Goal: Task Accomplishment & Management: Manage account settings

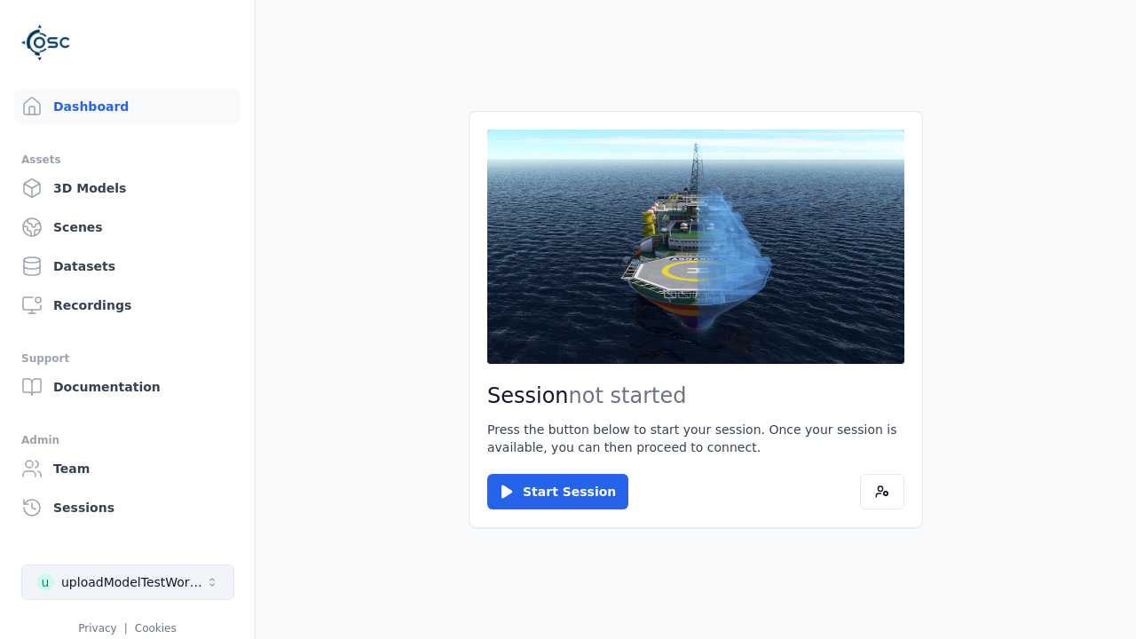
click at [128, 582] on div "uploadModelTestWorkspace" at bounding box center [133, 582] width 144 height 18
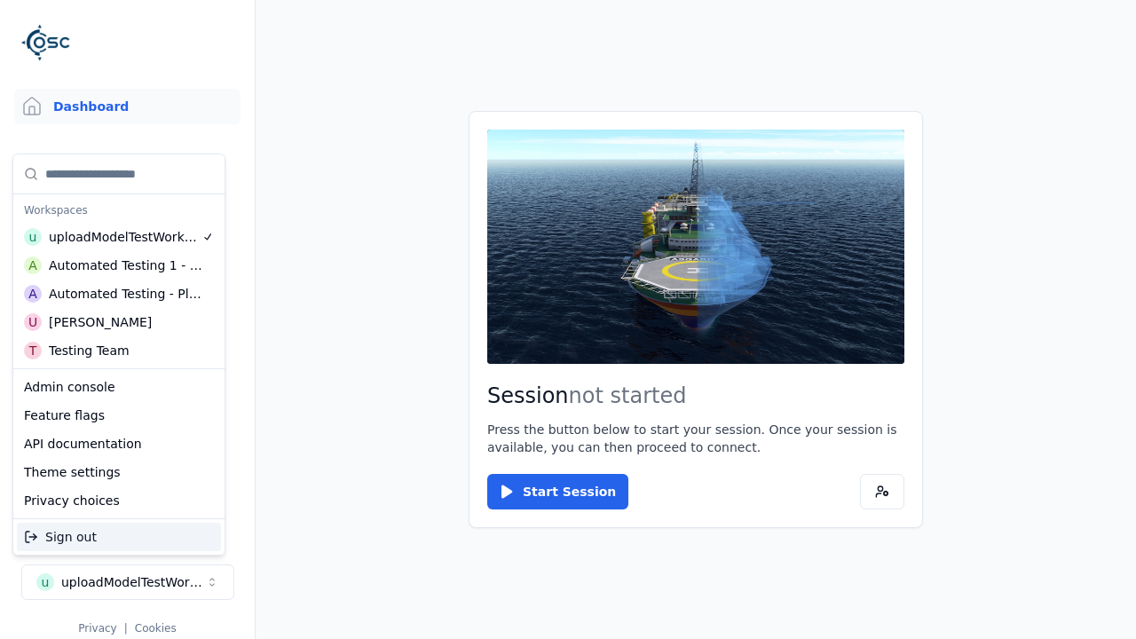
click at [119, 294] on div "Automated Testing - Playwright" at bounding box center [126, 294] width 154 height 18
click at [568, 319] on html "Support Dashboard Assets 3D Models Scenes Datasets Recordings Support Documenta…" at bounding box center [568, 319] width 1136 height 639
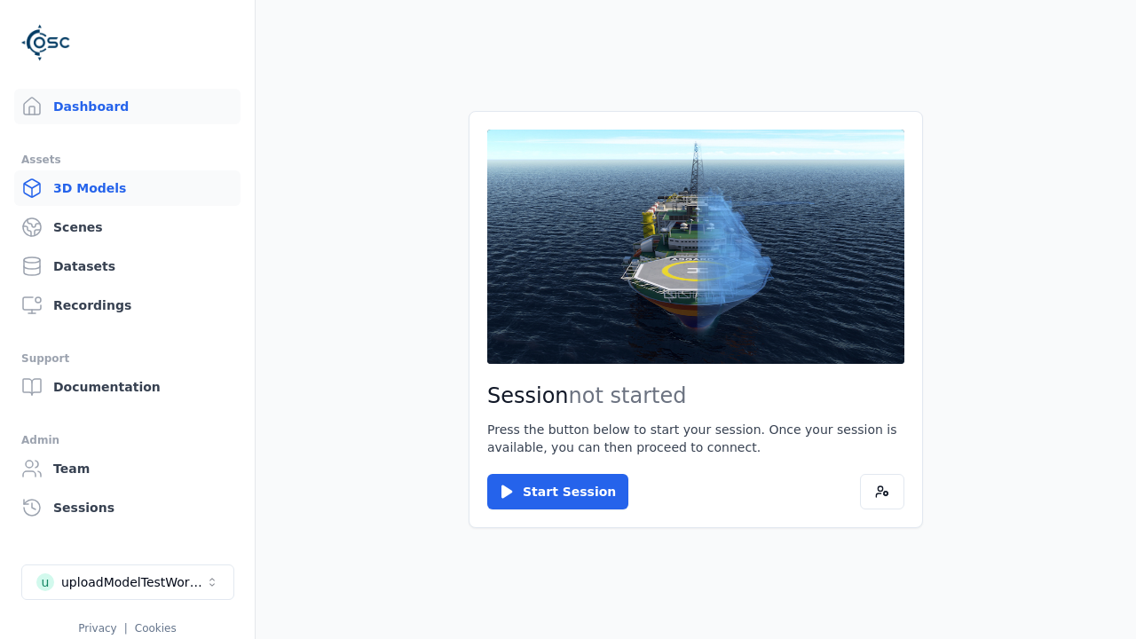
click at [127, 188] on link "3D Models" at bounding box center [127, 187] width 226 height 35
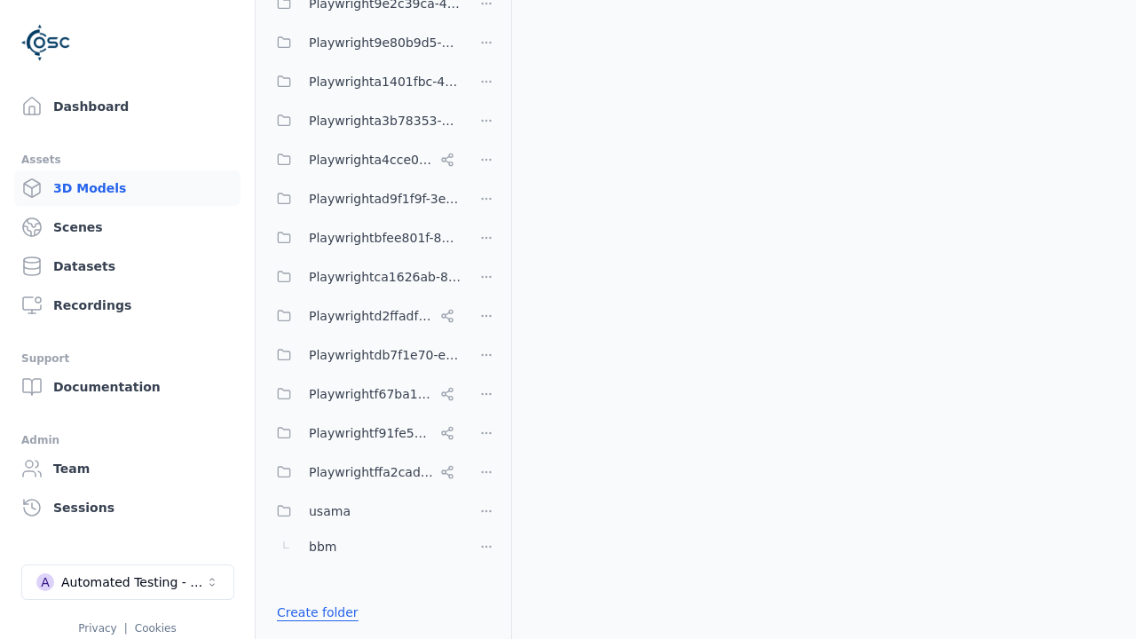
click at [317, 612] on link "Create folder" at bounding box center [318, 612] width 82 height 18
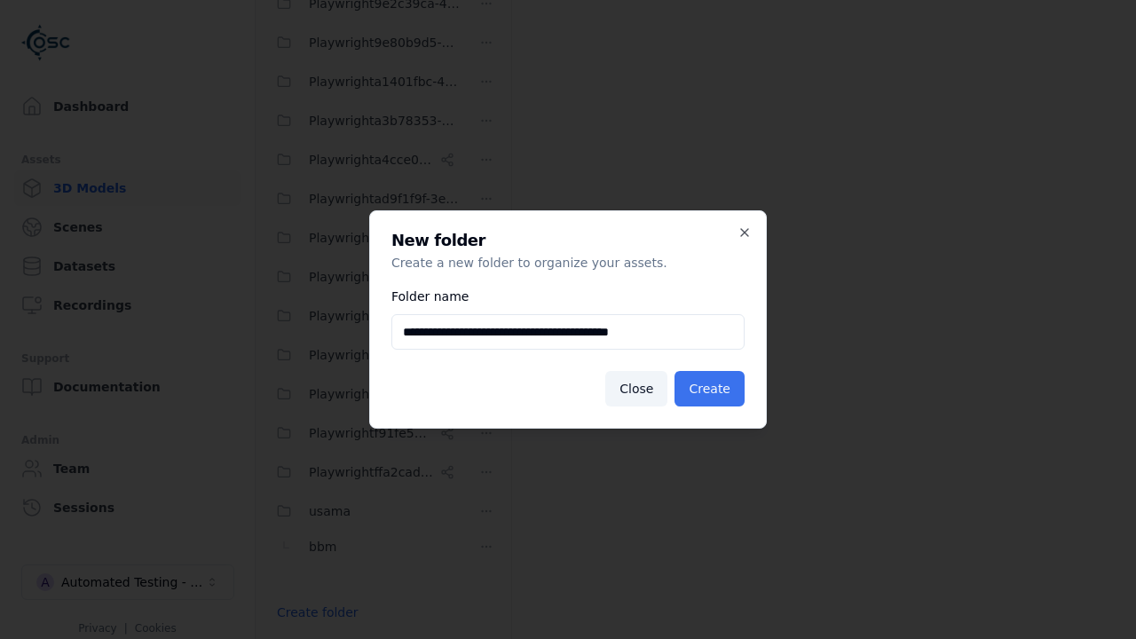
type input "**********"
click at [709, 389] on button "Create" at bounding box center [709, 388] width 70 height 35
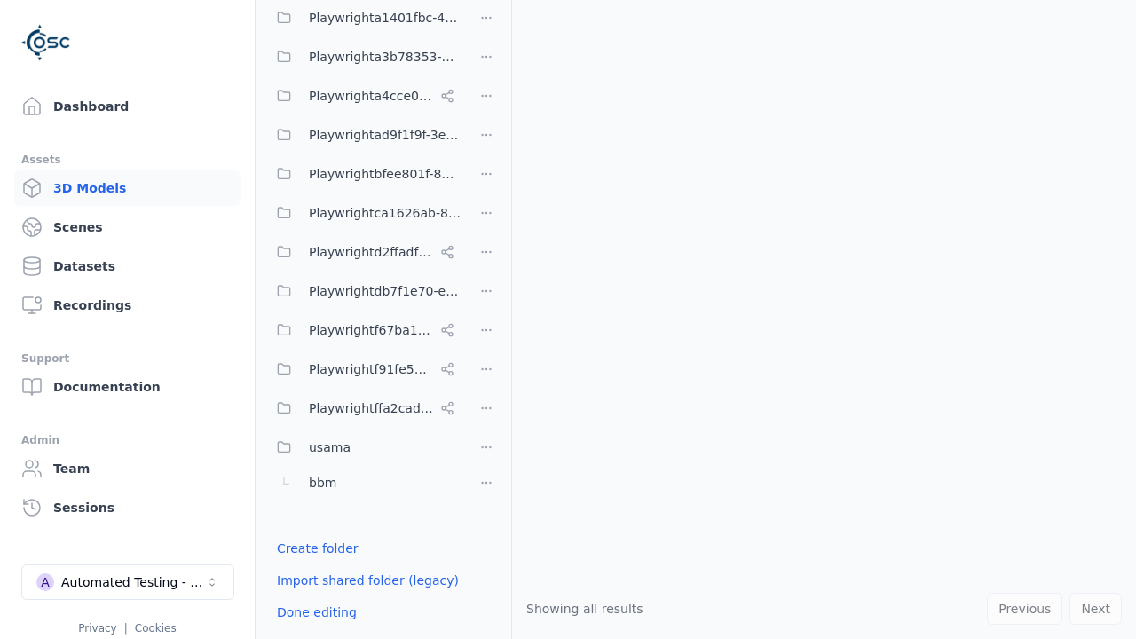
click at [486, 313] on html "Support Dashboard Assets 3D Models Scenes Datasets Recordings Support Documenta…" at bounding box center [568, 319] width 1136 height 639
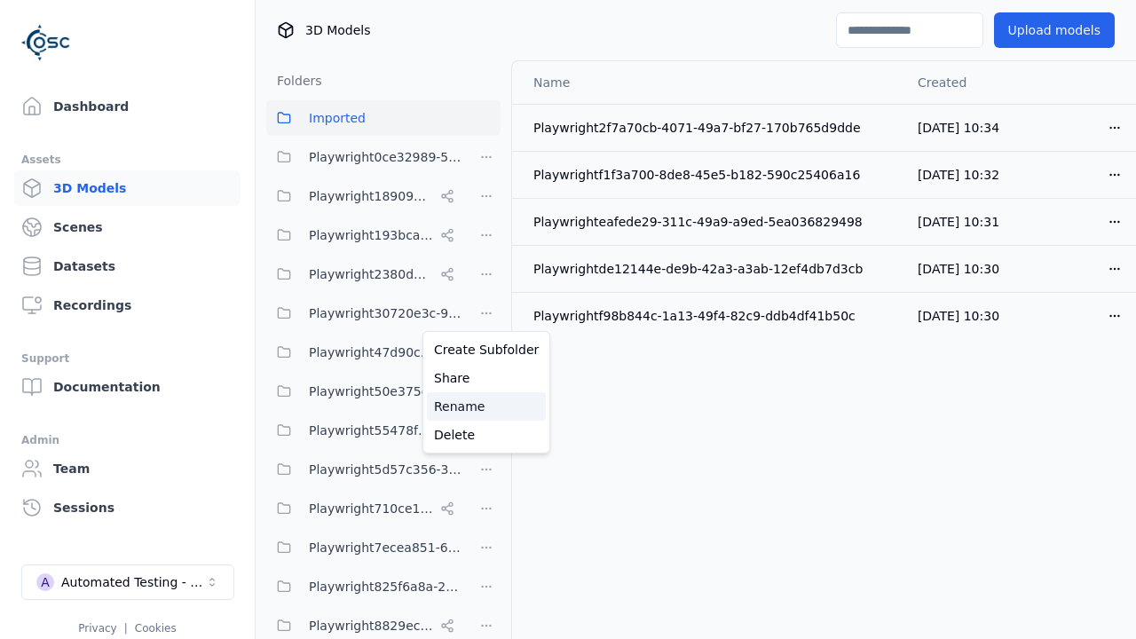
click at [486, 406] on div "Rename" at bounding box center [486, 406] width 119 height 28
